Goal: Information Seeking & Learning: Learn about a topic

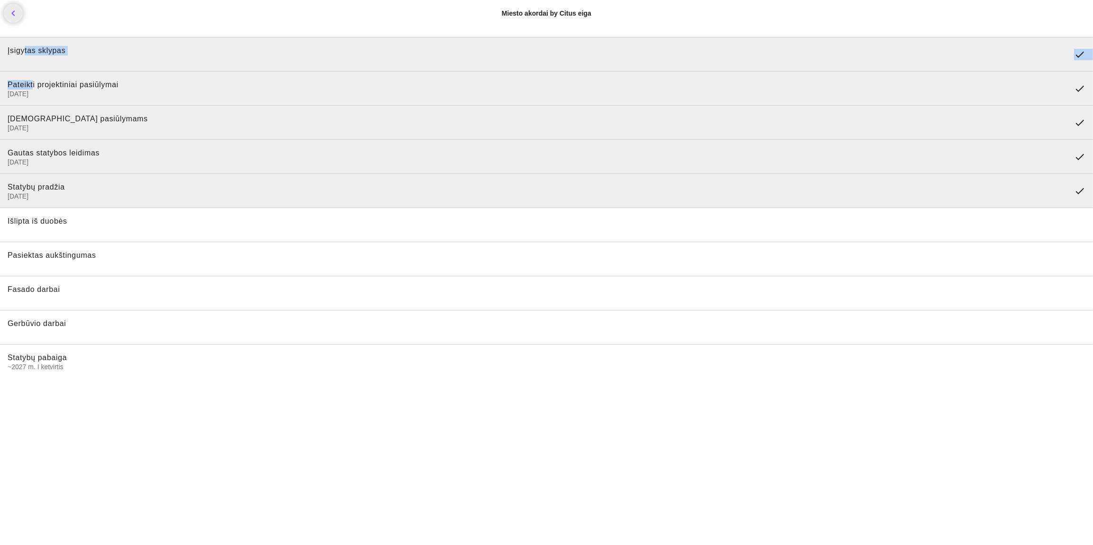
drag, startPoint x: 22, startPoint y: 72, endPoint x: 38, endPoint y: 88, distance: 22.8
click at [38, 88] on ul "Įsigytas sklypas done Pateikti projektiniai pasiūlymai 2023-11-14 done Pritarta…" at bounding box center [546, 207] width 1093 height 349
click at [69, 90] on span "[DATE]" at bounding box center [537, 94] width 1059 height 9
drag, startPoint x: 81, startPoint y: 123, endPoint x: 69, endPoint y: 118, distance: 13.2
click at [81, 123] on span "Pritarta pasiūlymams 2023-12-27" at bounding box center [537, 122] width 1059 height 17
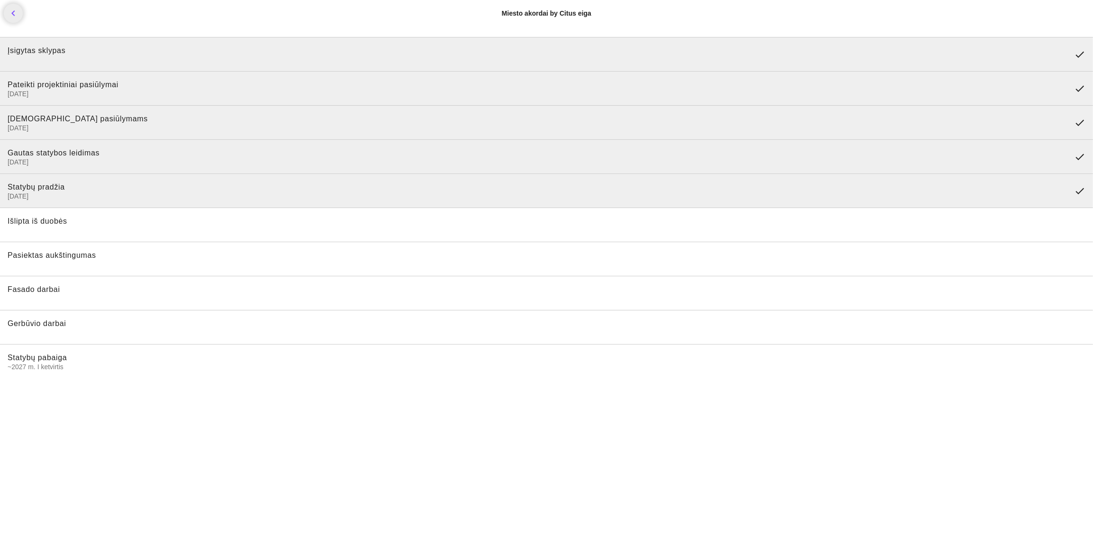
click at [28, 124] on span "[DATE]" at bounding box center [537, 128] width 1059 height 9
click at [17, 10] on icon "chevron_left" at bounding box center [13, 13] width 11 height 11
click at [13, 12] on icon "chevron_left" at bounding box center [13, 13] width 11 height 11
click at [124, 449] on body "chevron_left Miesto akordai by Citus eiga Įsigytas sklypas done Pateikti projek…" at bounding box center [546, 272] width 1093 height 545
click at [13, 14] on icon "chevron_left" at bounding box center [13, 13] width 11 height 11
